Goal: Transaction & Acquisition: Purchase product/service

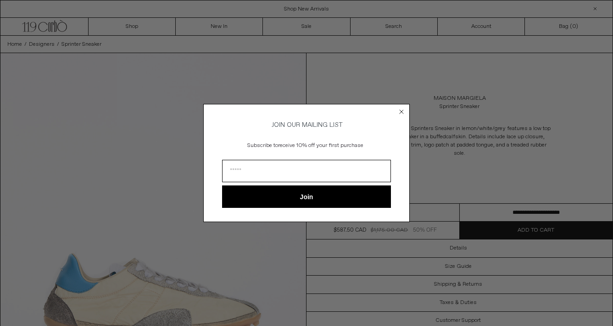
click at [398, 107] on icon "Close dialog" at bounding box center [401, 111] width 9 height 9
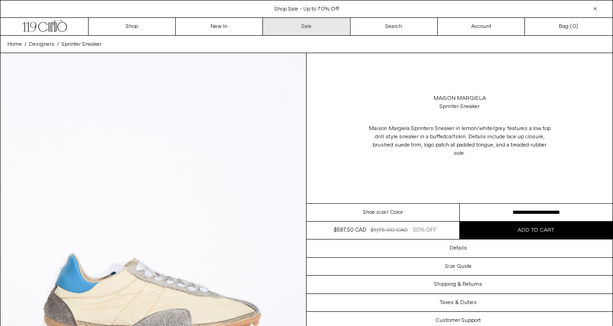
click at [316, 29] on link "Sale" at bounding box center [306, 26] width 87 height 17
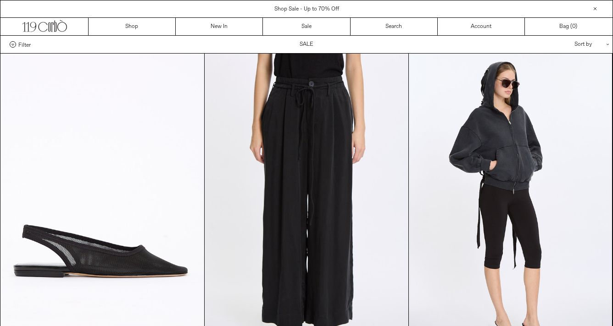
click at [312, 9] on span "Shop Sale - Up to 70% Off" at bounding box center [306, 9] width 65 height 7
click at [297, 25] on link "Sale" at bounding box center [306, 26] width 87 height 17
